Goal: Transaction & Acquisition: Purchase product/service

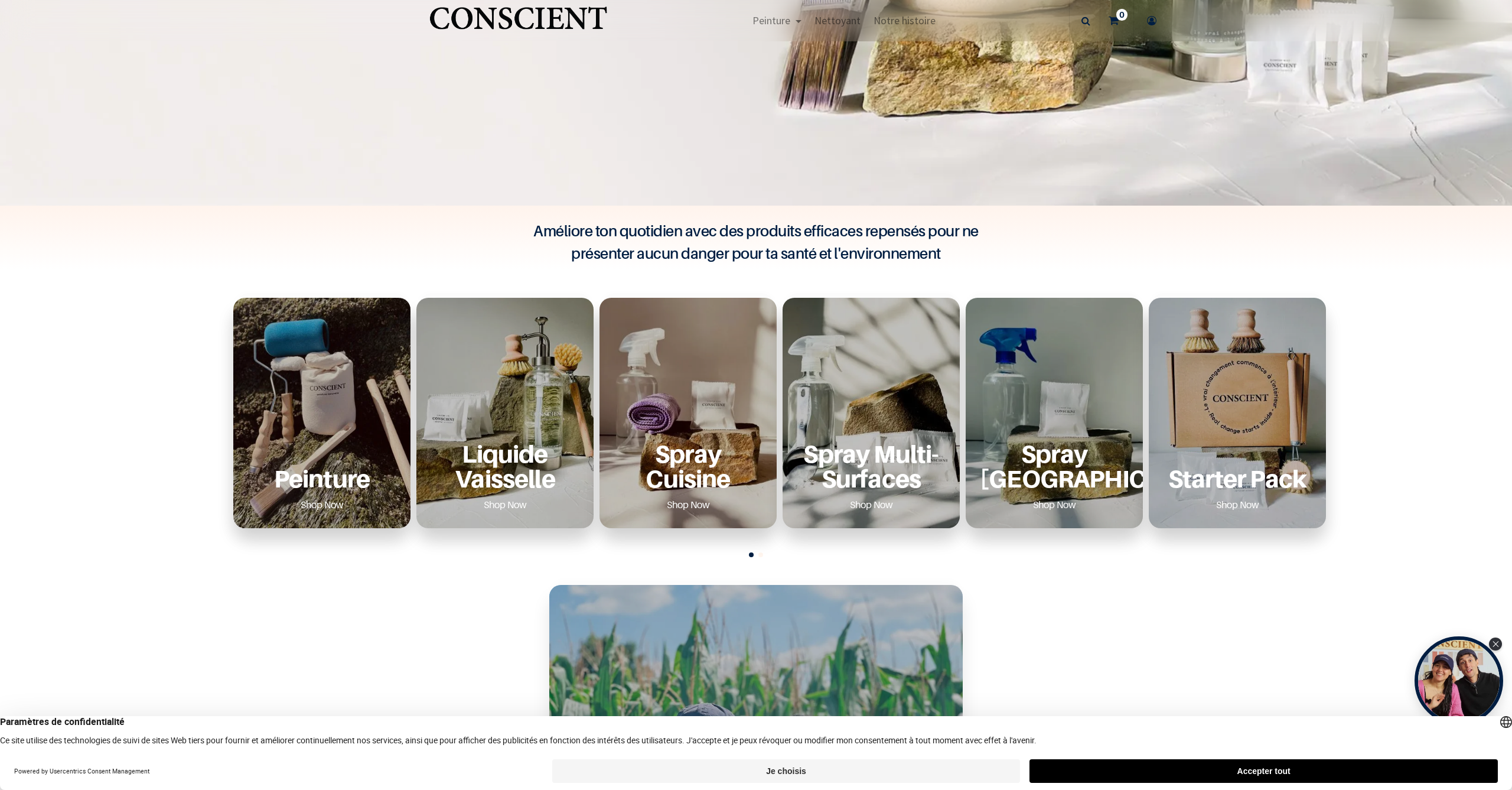
click at [340, 431] on div "Peinture Shop Now" at bounding box center [322, 412] width 177 height 230
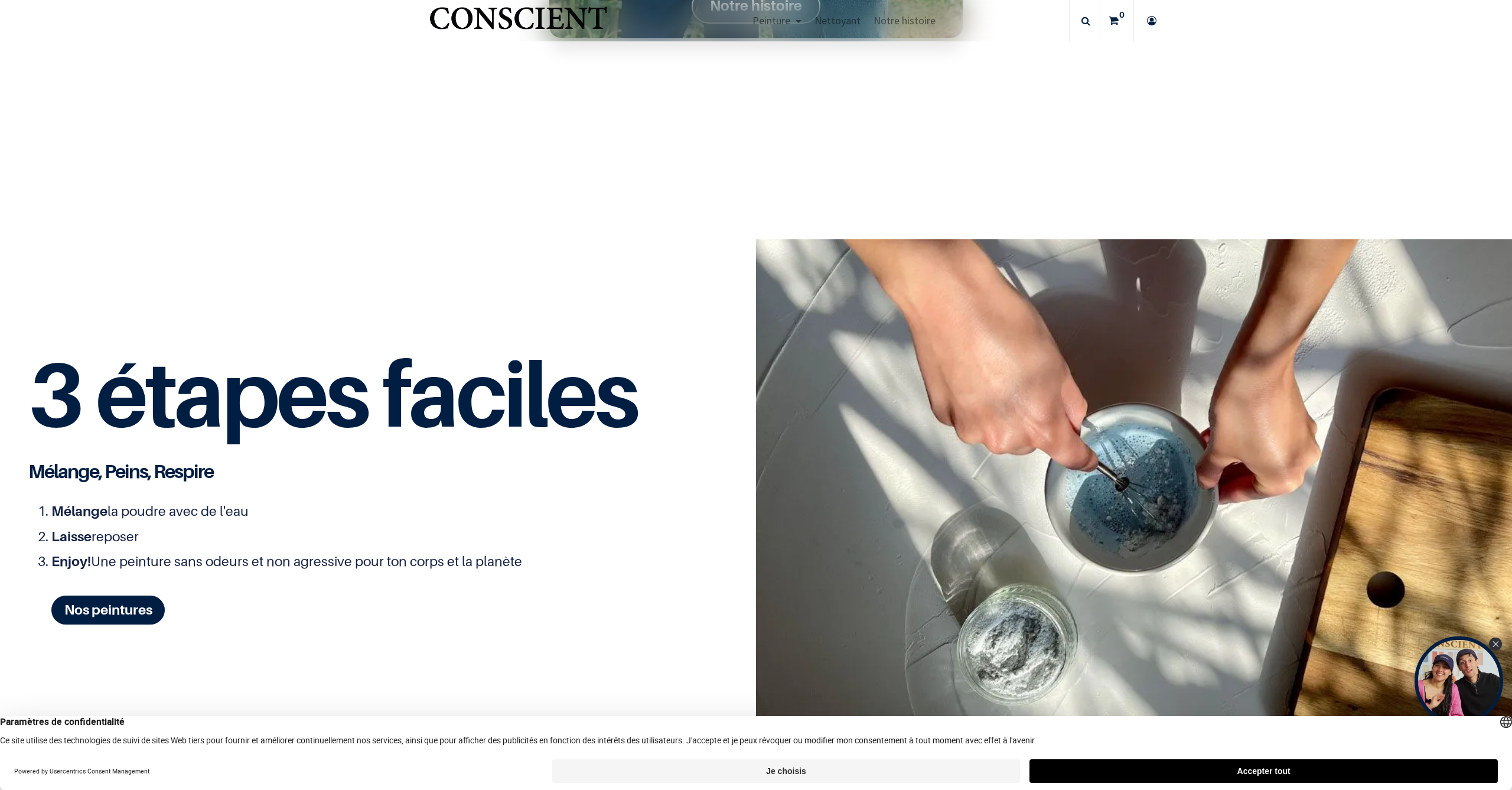
scroll to position [2023, 0]
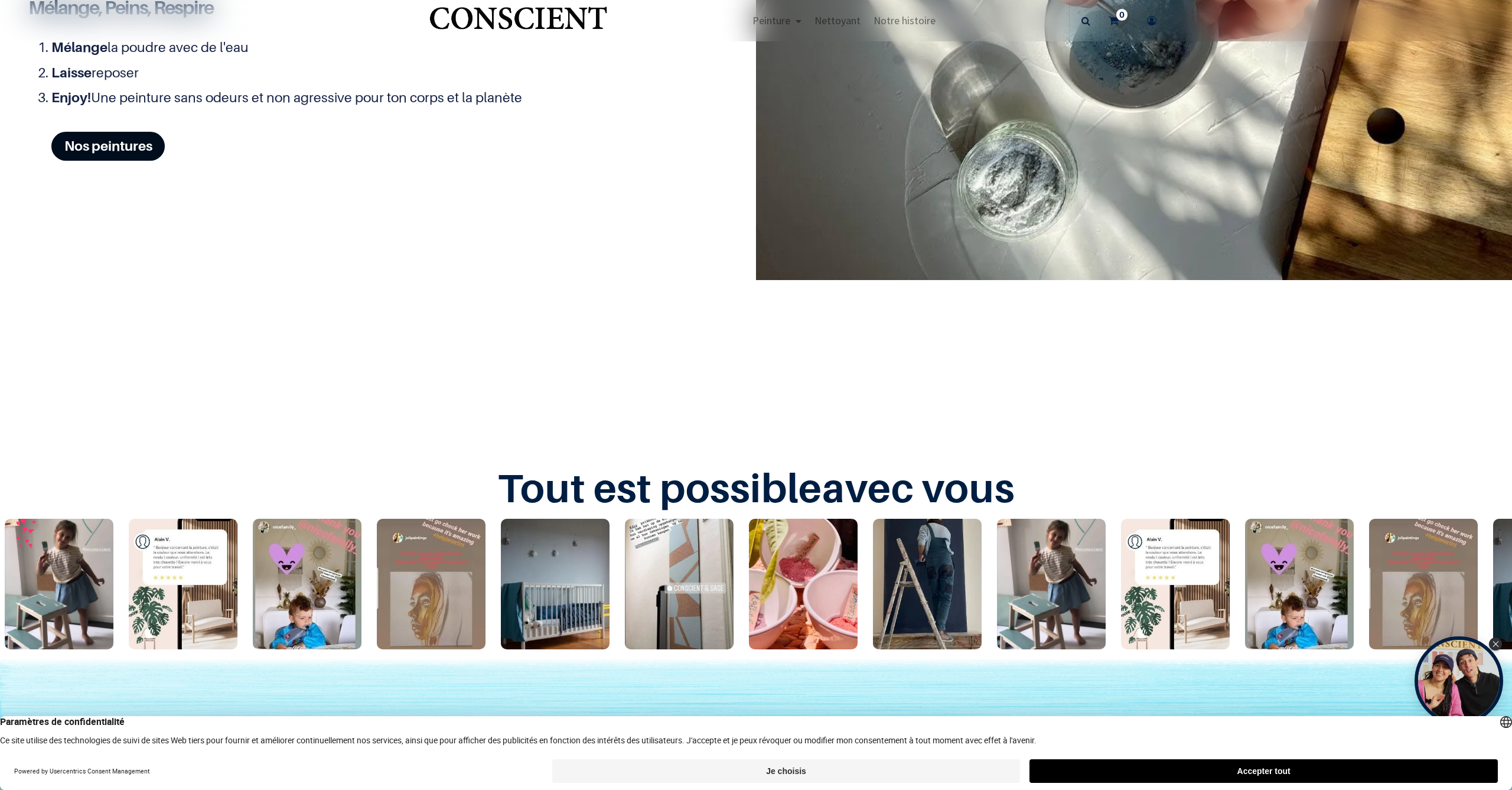
click at [135, 141] on link "Nos peintures" at bounding box center [108, 146] width 114 height 29
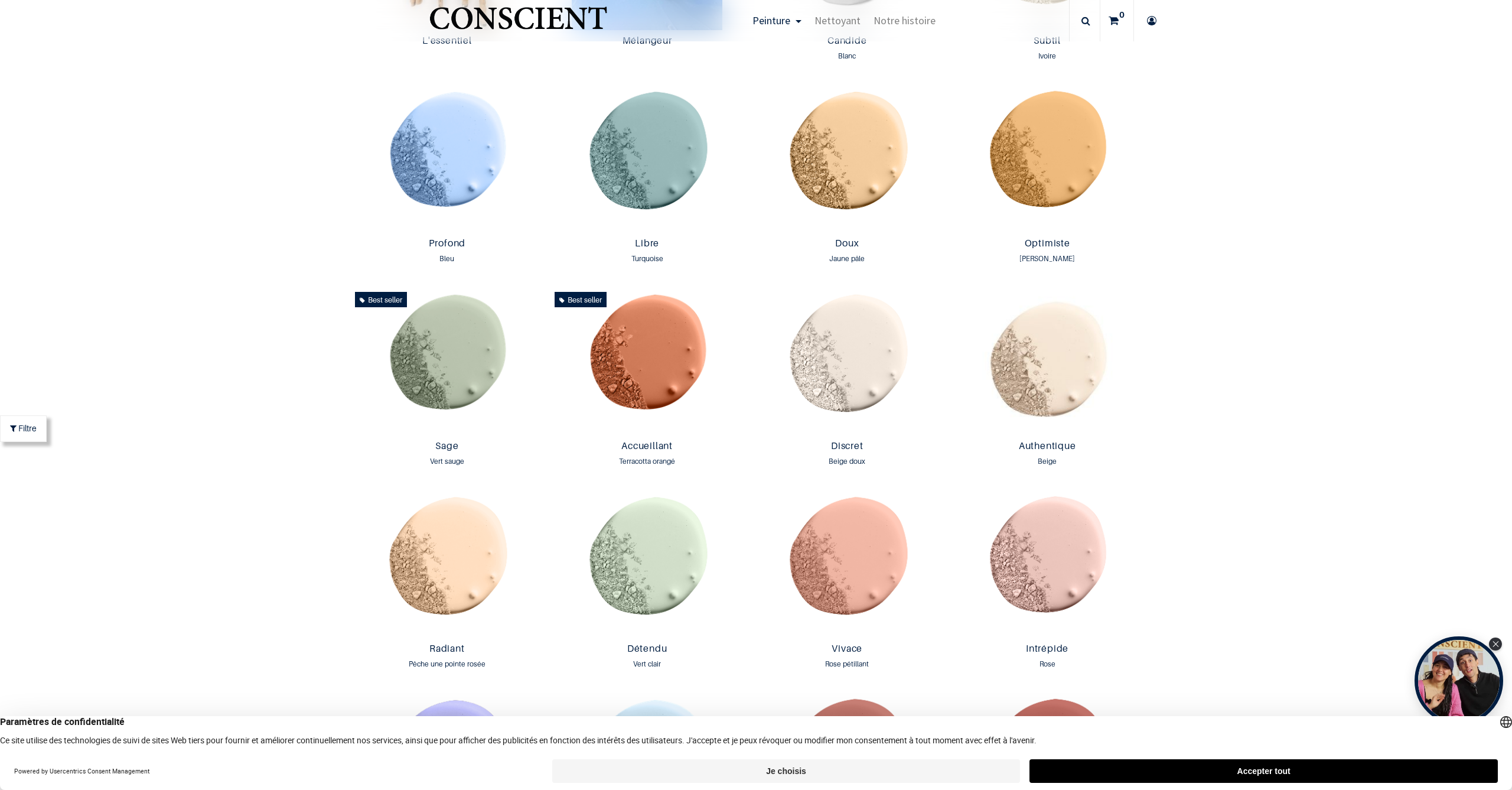
scroll to position [1602, 0]
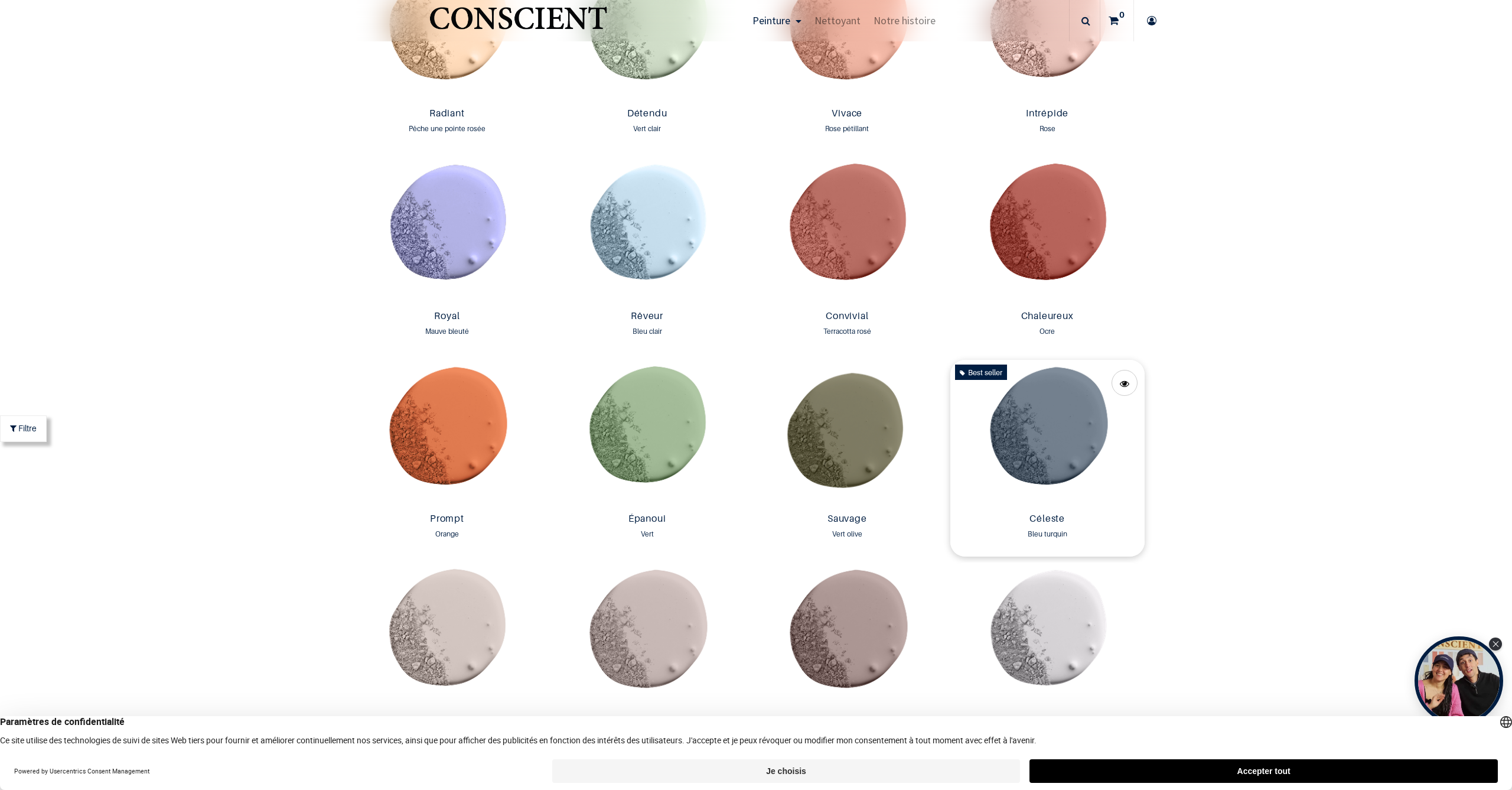
click at [1066, 417] on img at bounding box center [1048, 434] width 195 height 149
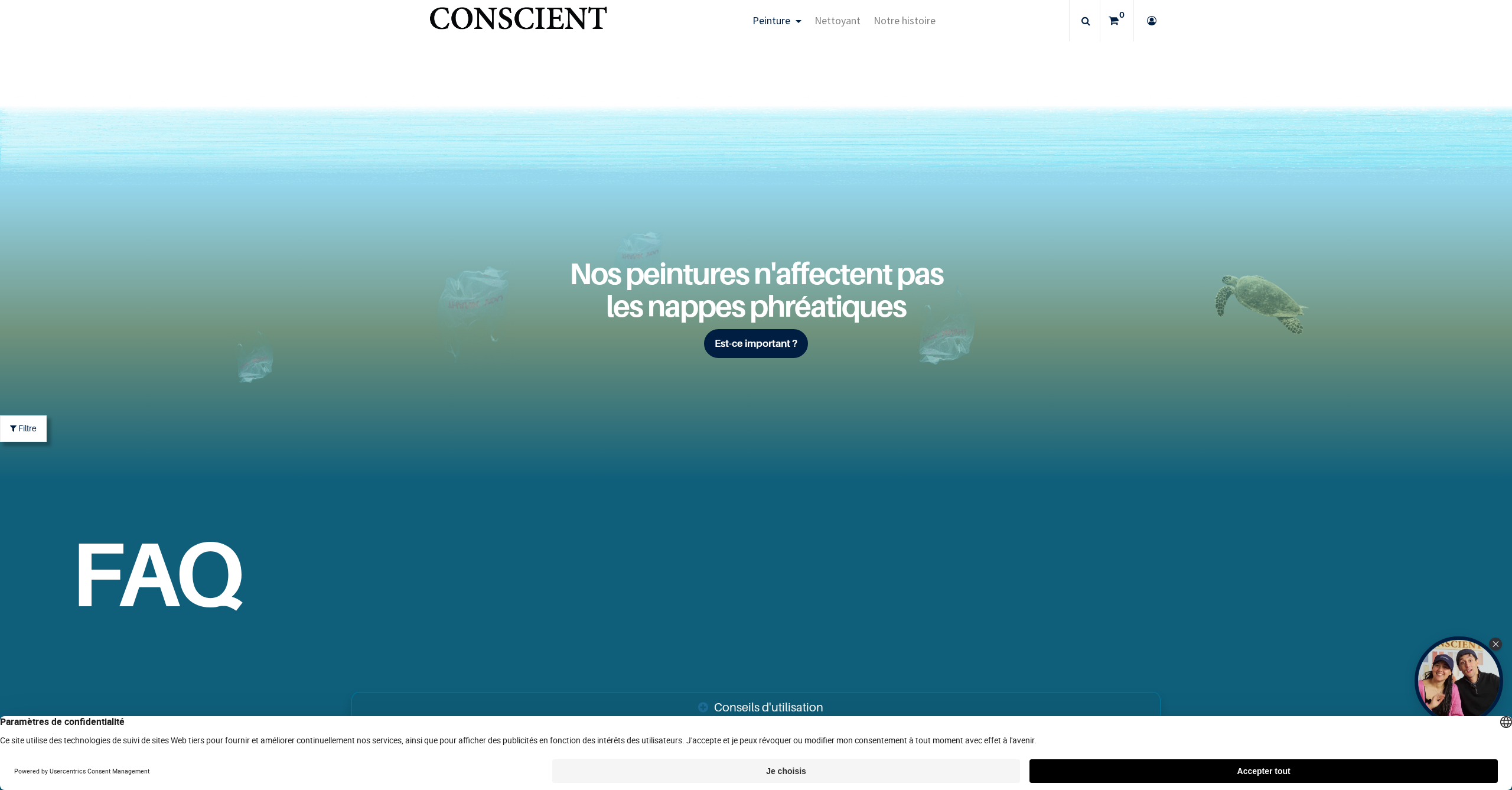
scroll to position [4641, 0]
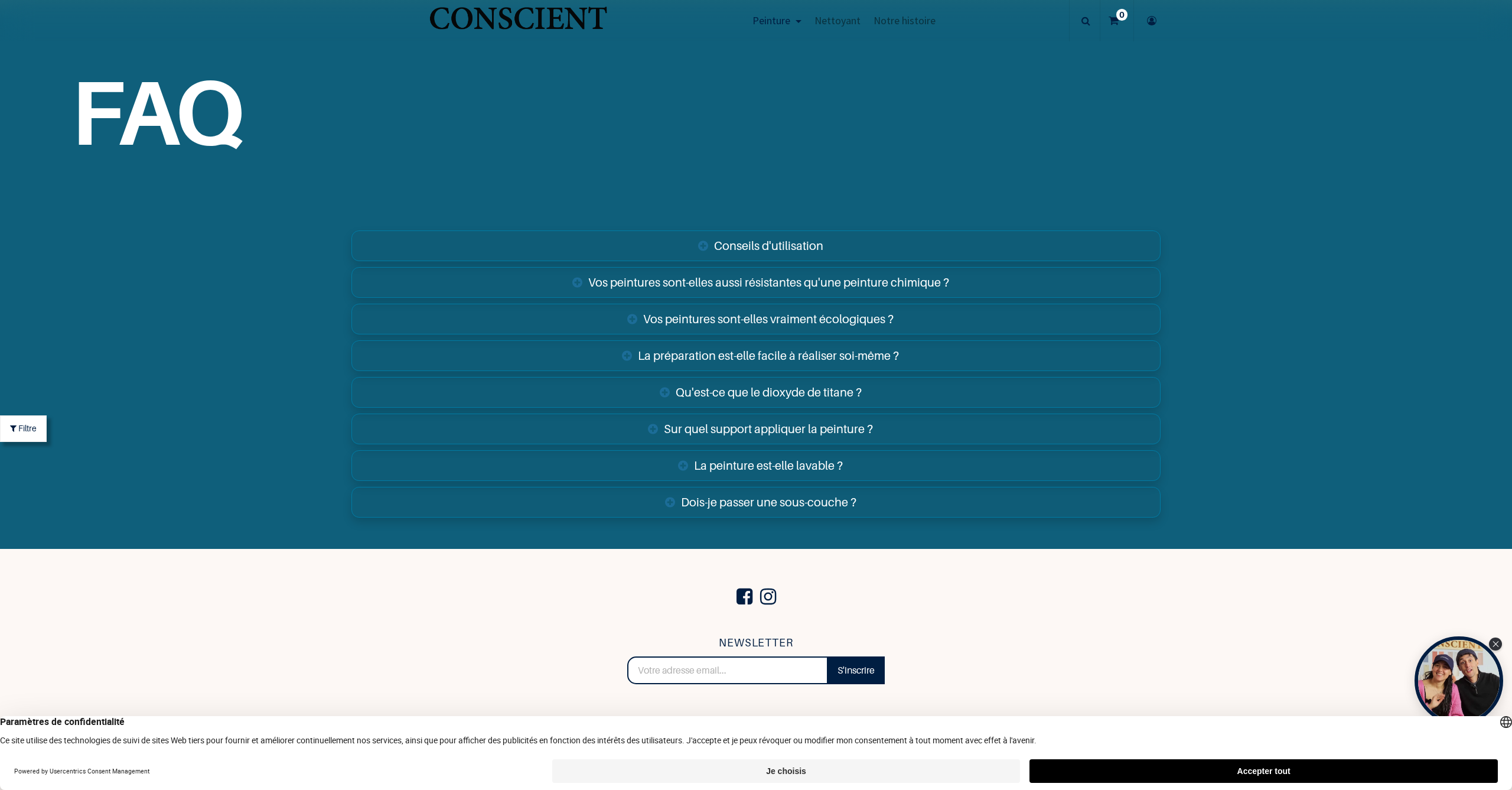
click at [772, 231] on link "Conseils d'utilisation" at bounding box center [756, 246] width 809 height 31
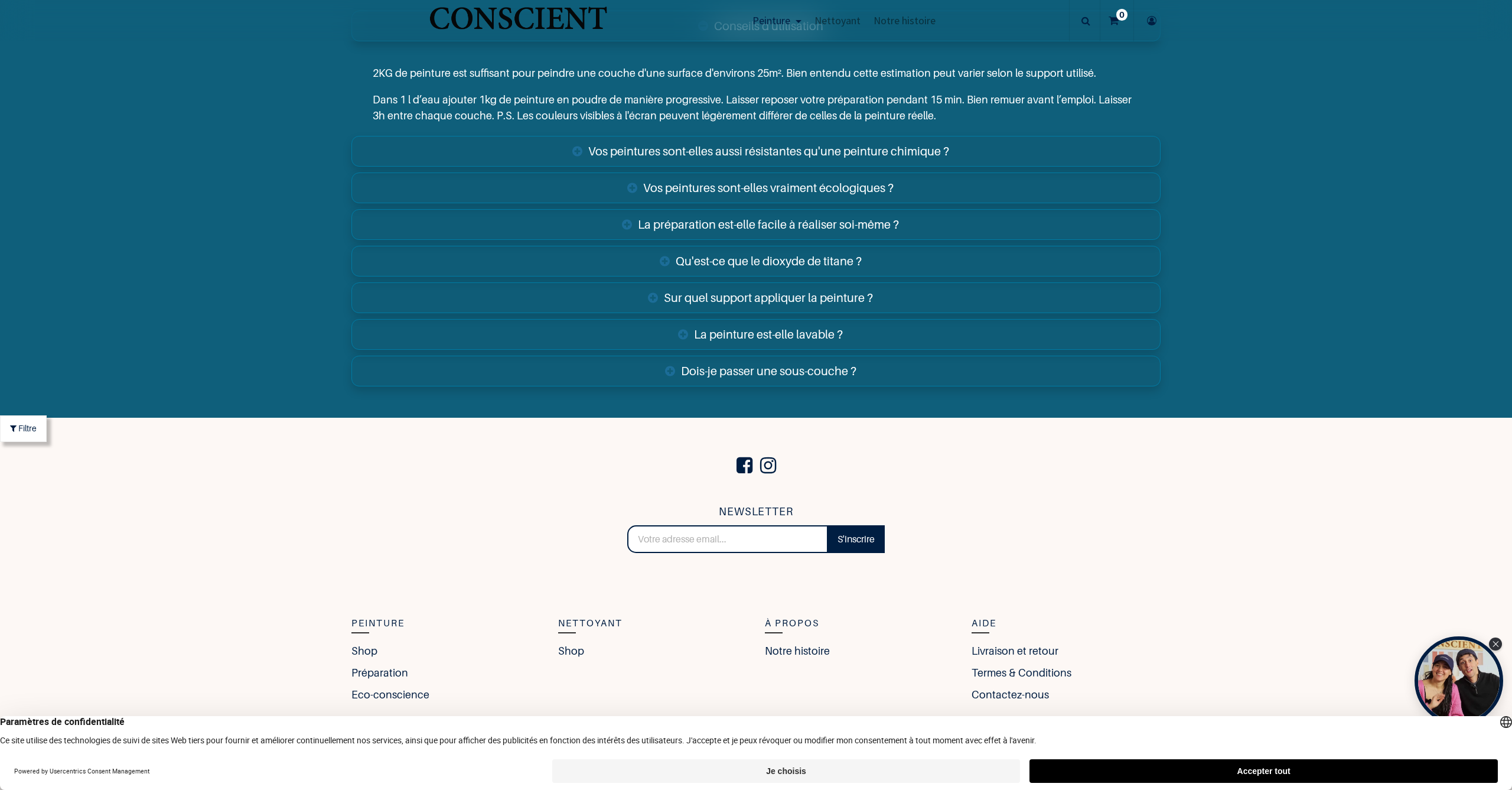
scroll to position [4865, 0]
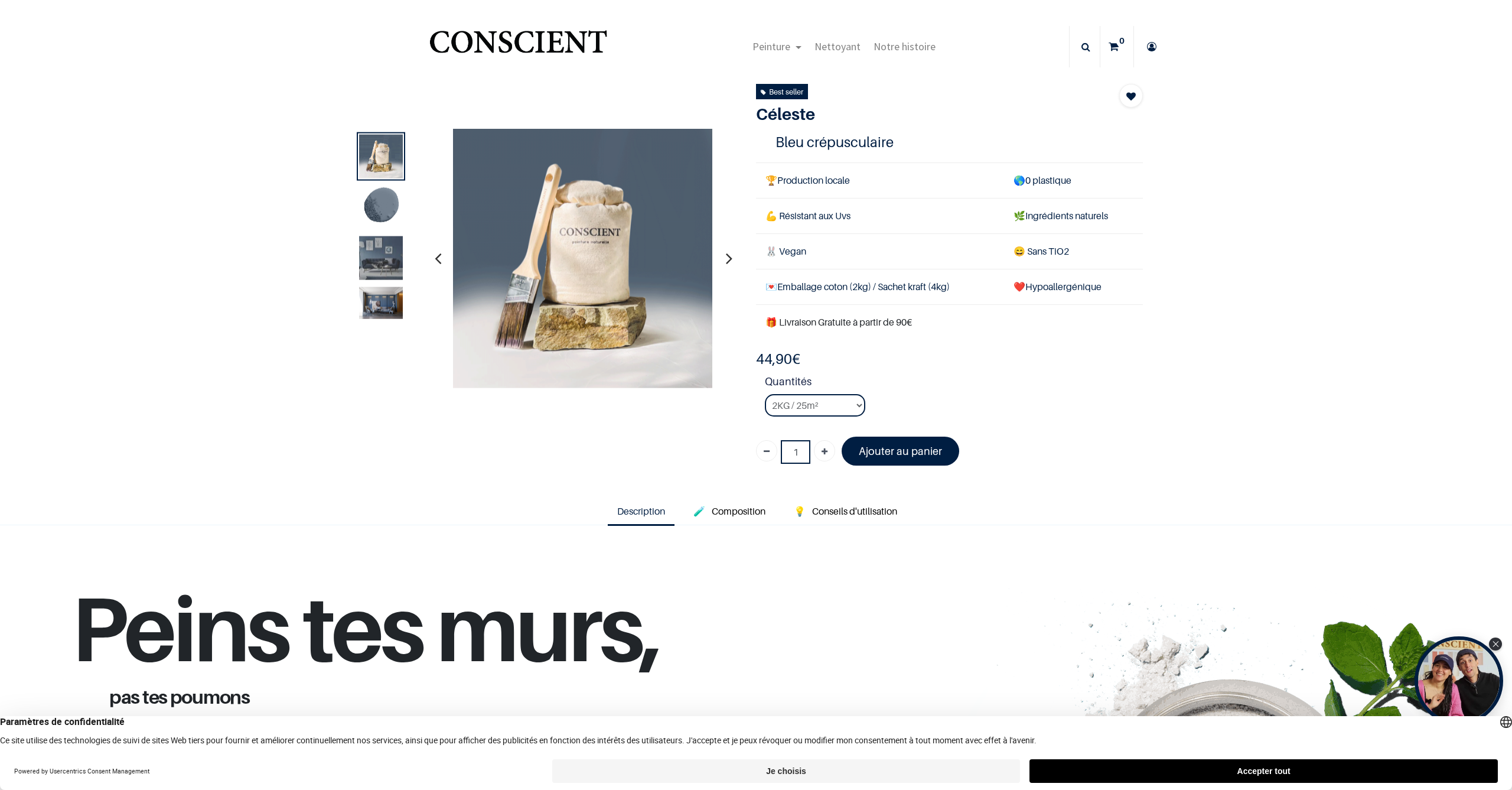
click at [382, 262] on img at bounding box center [381, 257] width 44 height 44
